Goal: Entertainment & Leisure: Browse casually

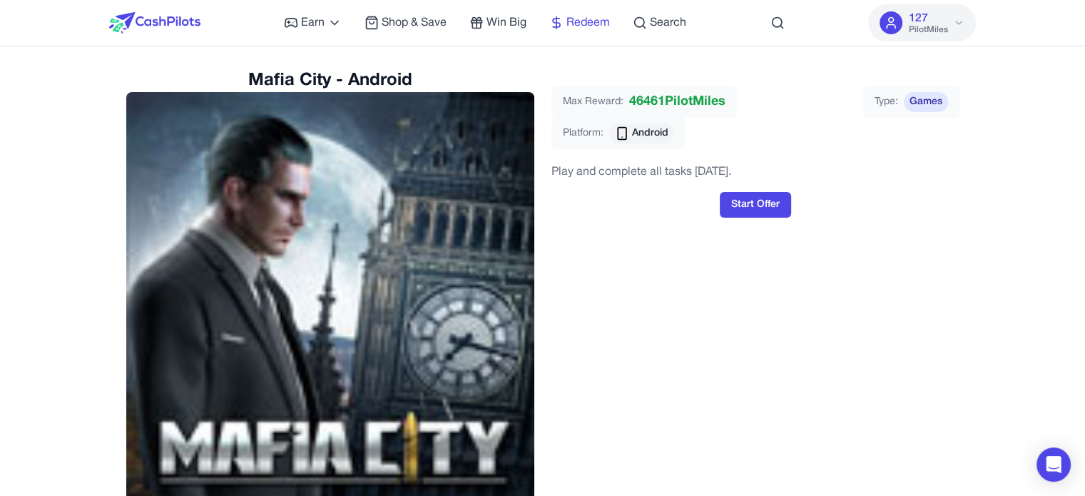
click at [560, 27] on icon at bounding box center [556, 23] width 14 height 14
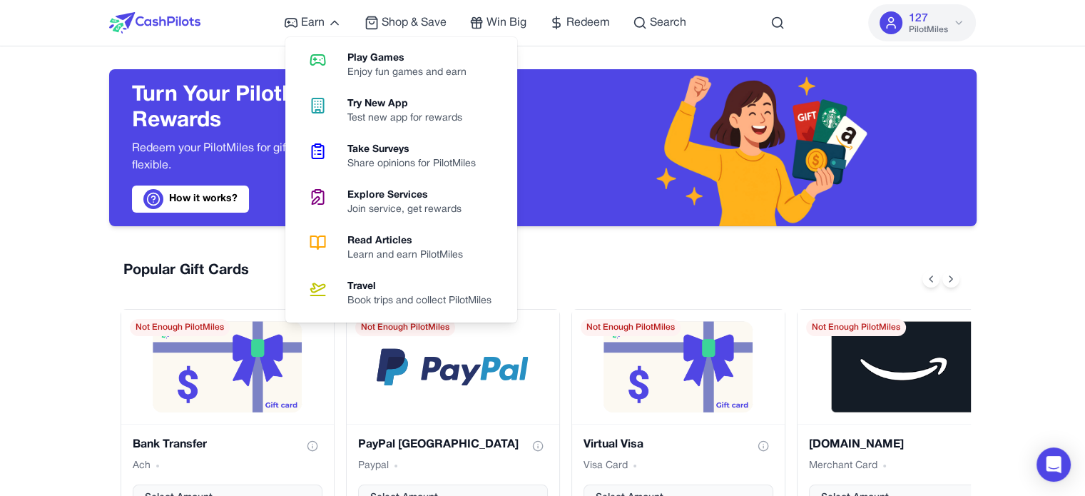
click at [347, 49] on link "Play Games Enjoy fun games and earn" at bounding box center [401, 66] width 220 height 46
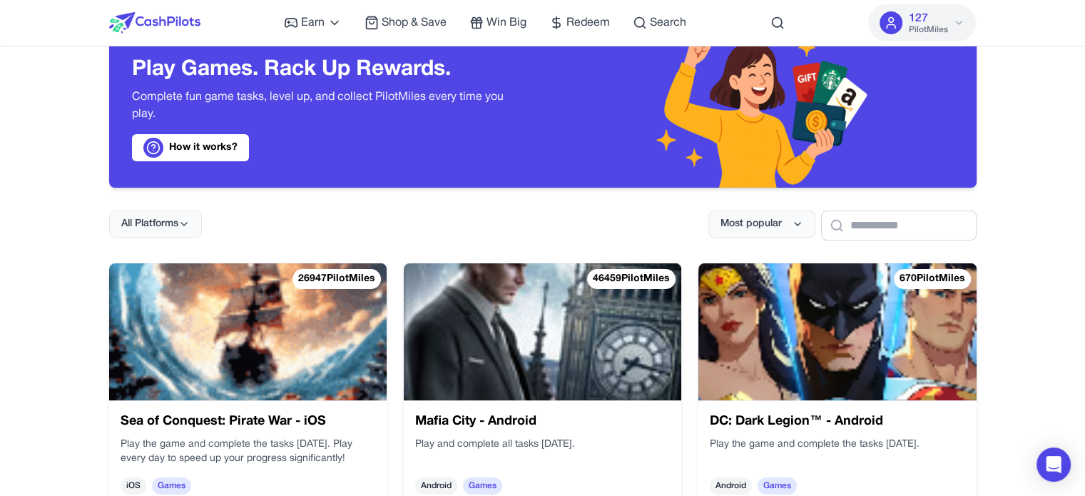
scroll to position [143, 0]
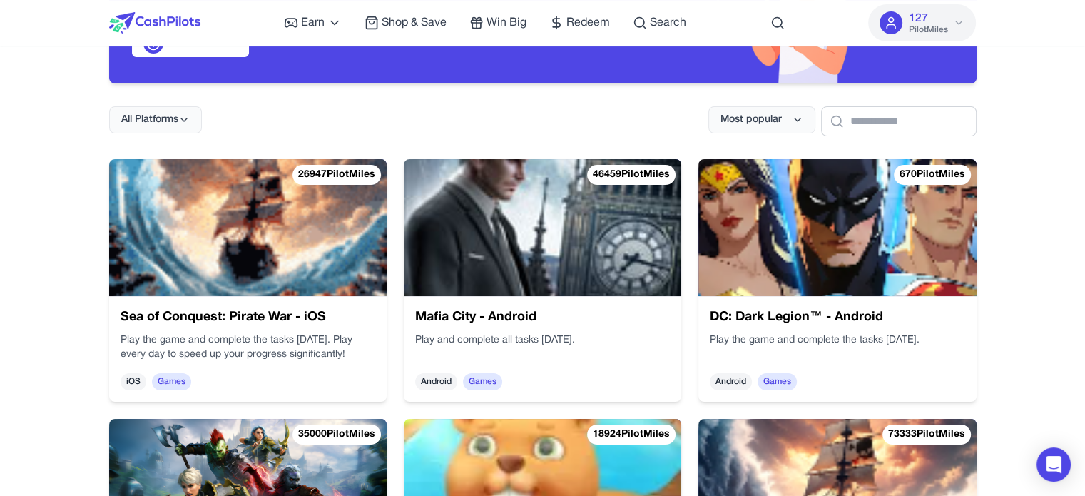
click at [451, 197] on img at bounding box center [543, 227] width 278 height 137
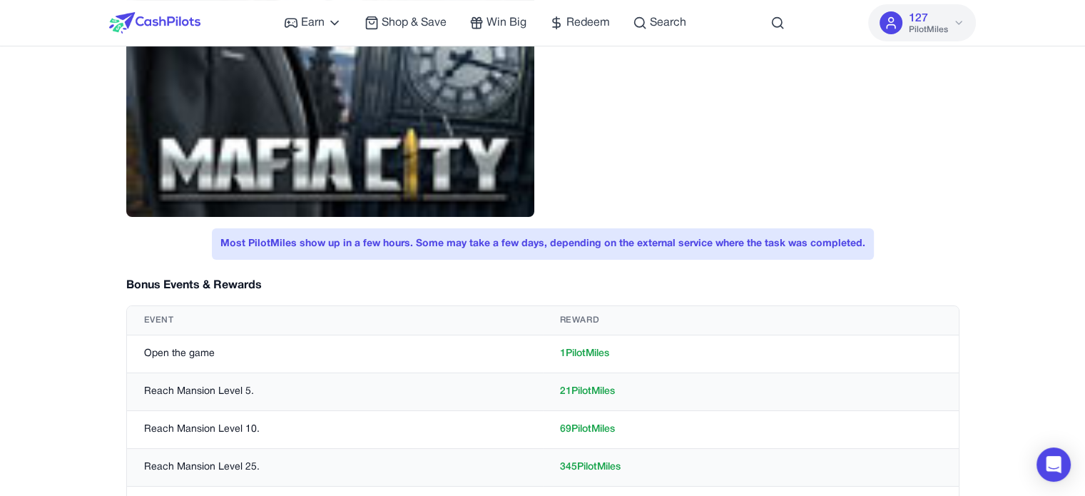
scroll to position [285, 0]
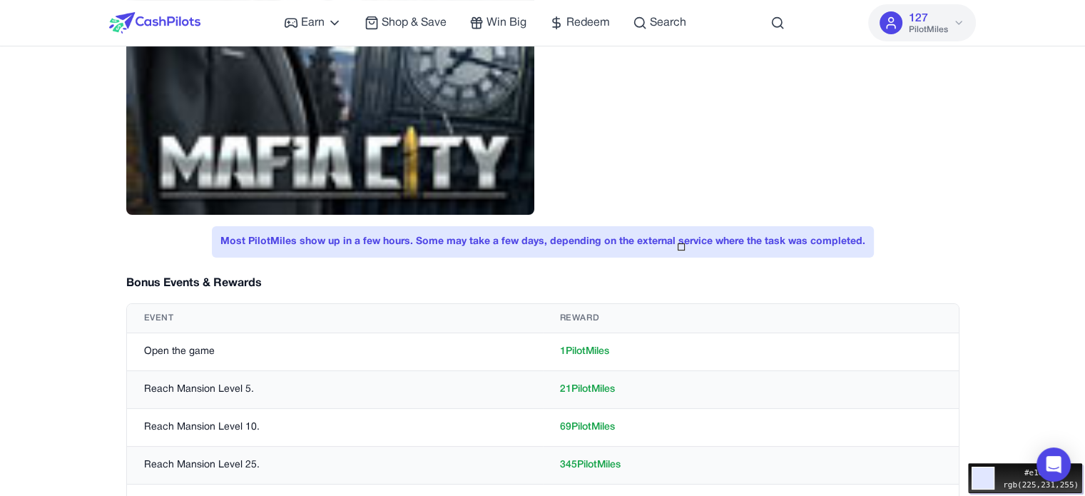
click at [699, 229] on div "Move your 🖱️ to pick a color #e1e7ff rgb(225,231,255)" at bounding box center [542, 501] width 1085 height 1572
click at [717, 240] on div "Move your 🖱️ to pick a color #5144e5 rgb(81,68,229)" at bounding box center [542, 501] width 1085 height 1572
